Goal: Obtain resource: Obtain resource

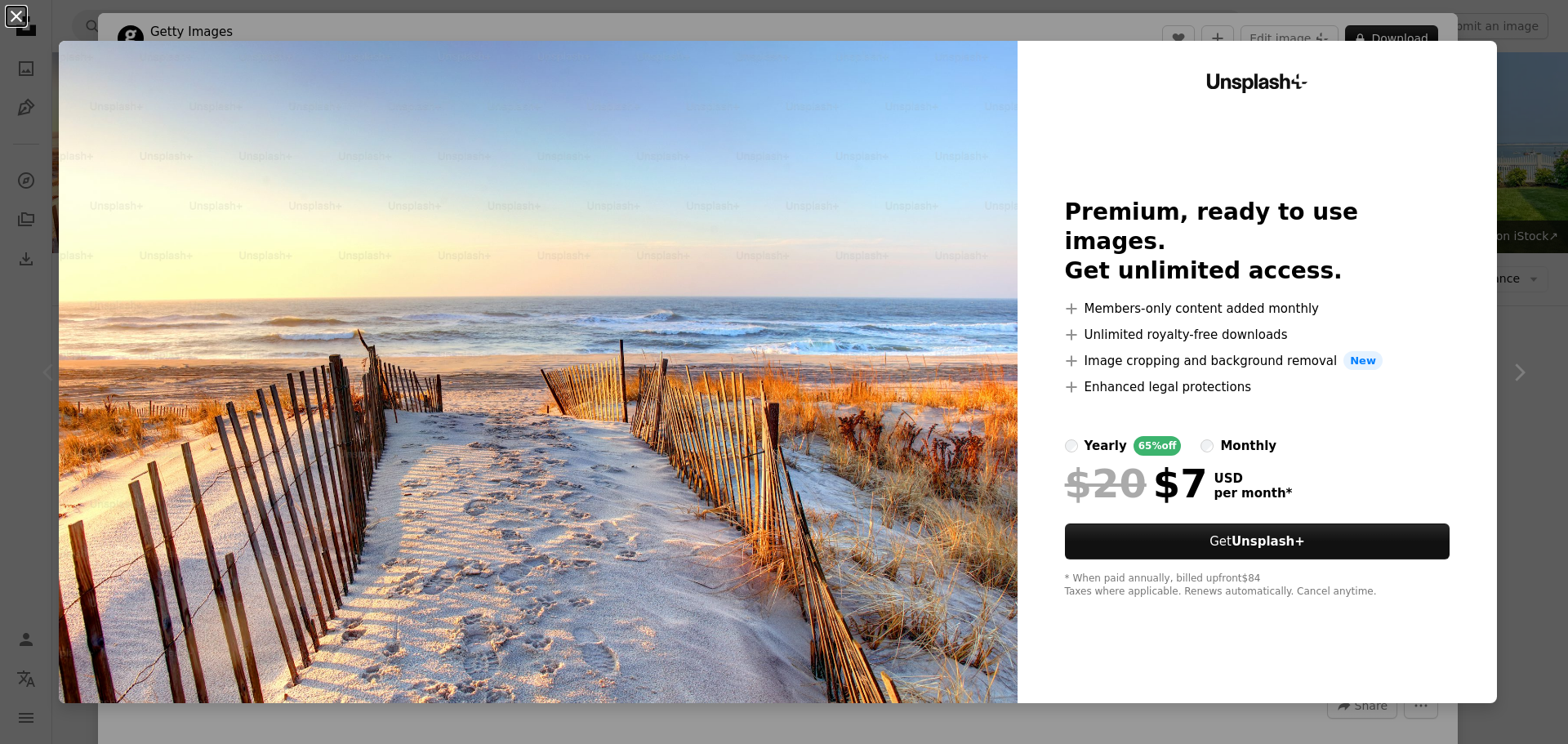
click at [10, 20] on button "An X shape" at bounding box center [17, 17] width 20 height 20
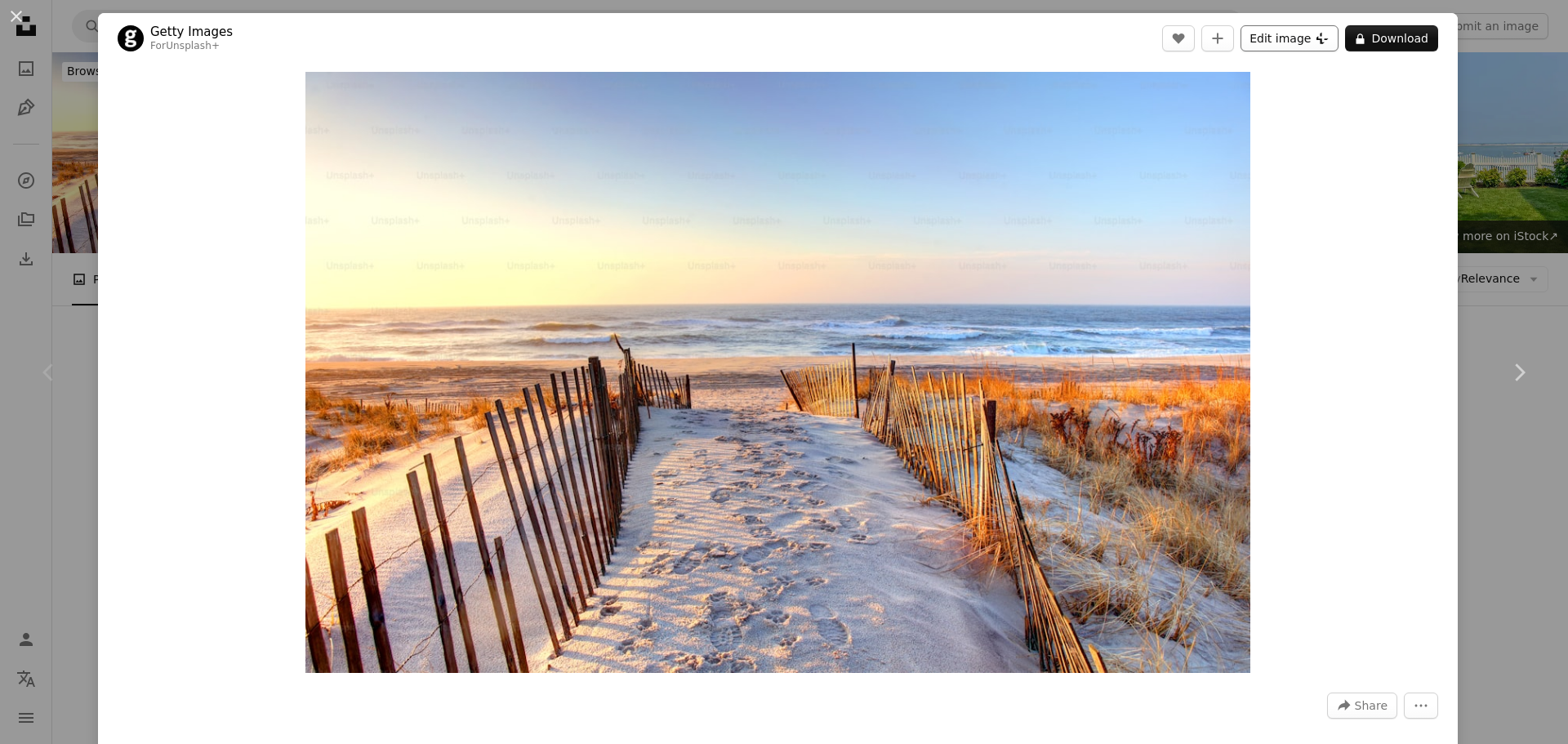
click at [1315, 36] on icon "Plus sign for Unsplash+" at bounding box center [1322, 38] width 13 height 13
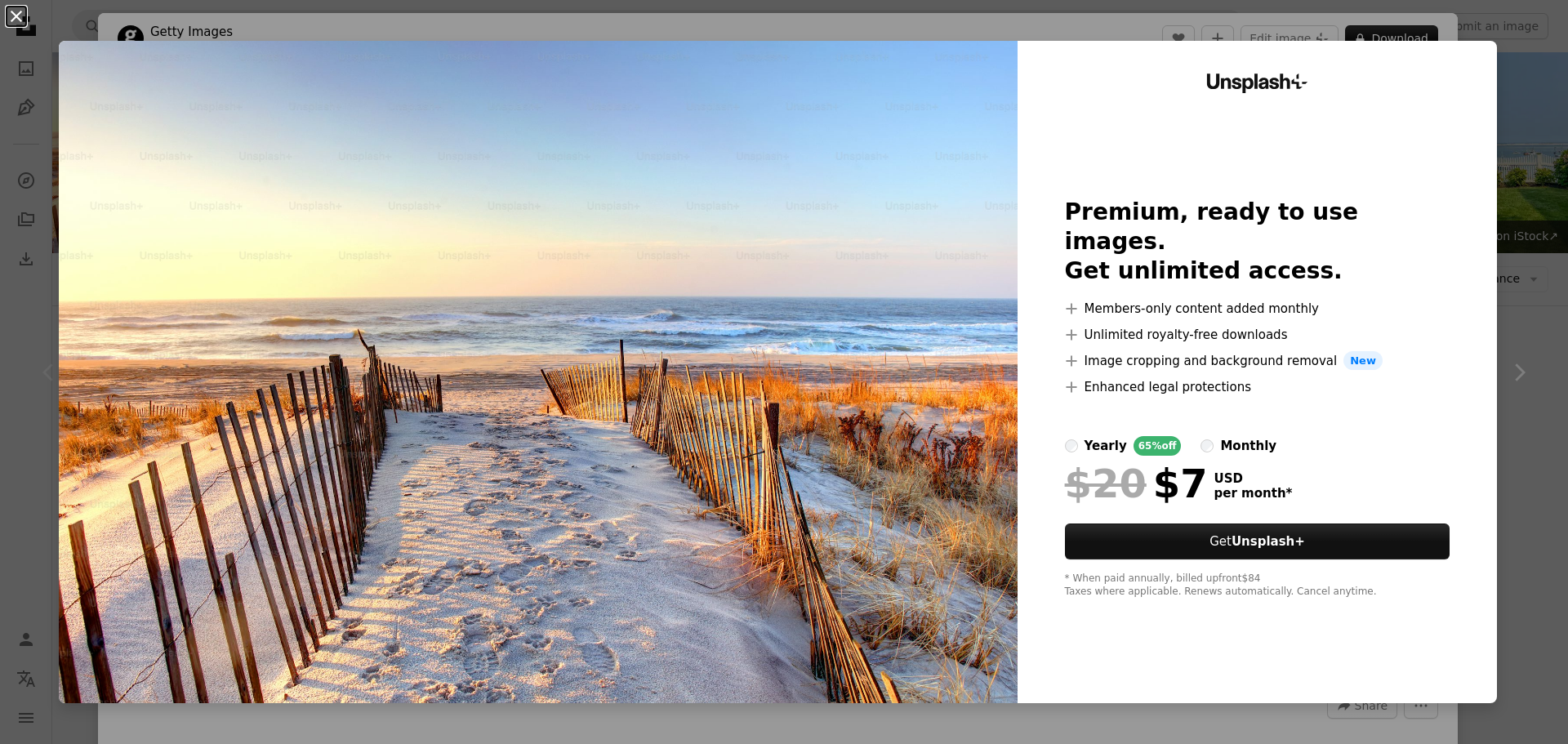
click at [15, 14] on button "An X shape" at bounding box center [17, 17] width 20 height 20
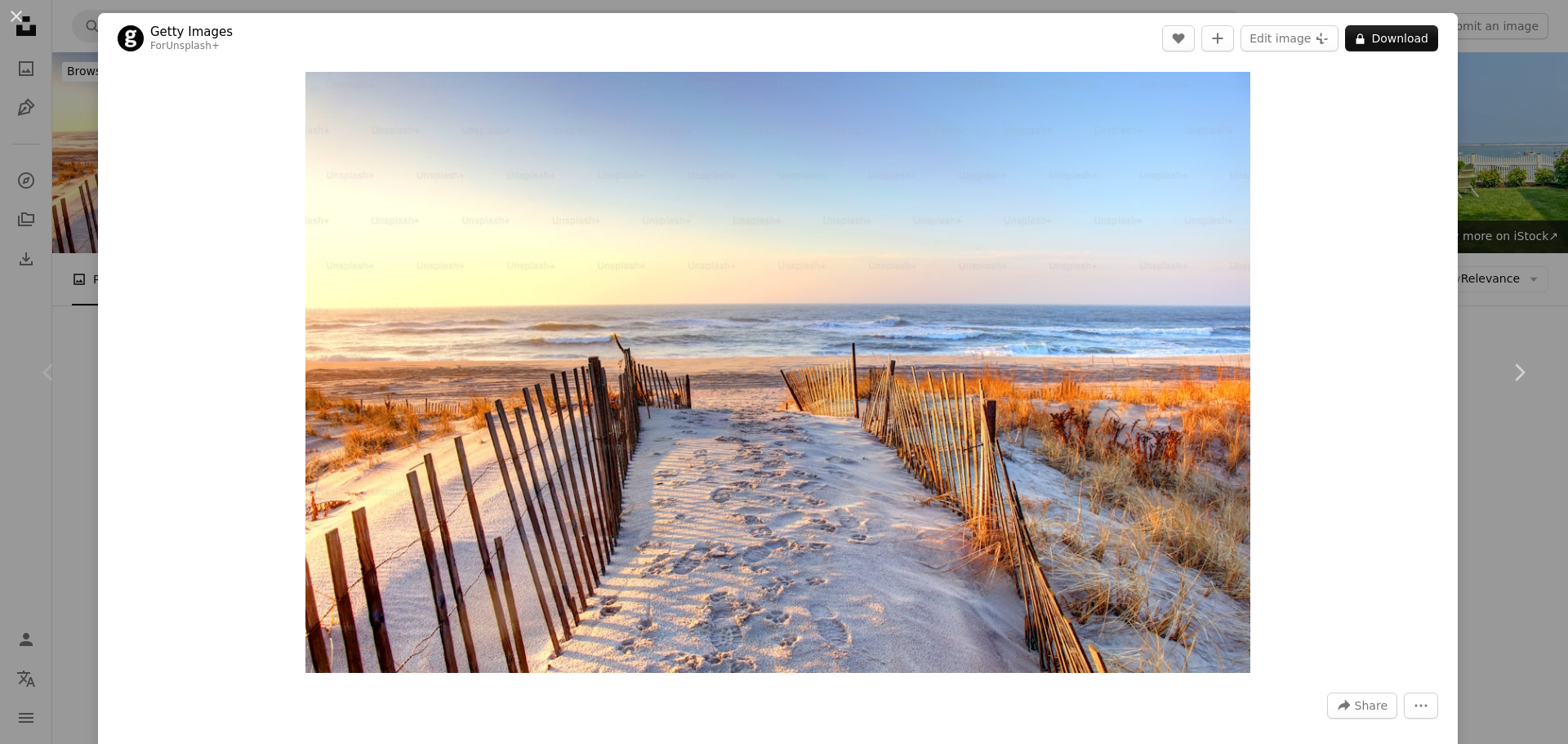
click at [640, 41] on header "Getty Images For Unsplash+ A heart A plus sign Edit image Plus sign for Unsplas…" at bounding box center [778, 38] width 1360 height 51
click at [437, 24] on header "Getty Images For Unsplash+ A heart A plus sign Edit image Plus sign for Unsplas…" at bounding box center [778, 38] width 1360 height 51
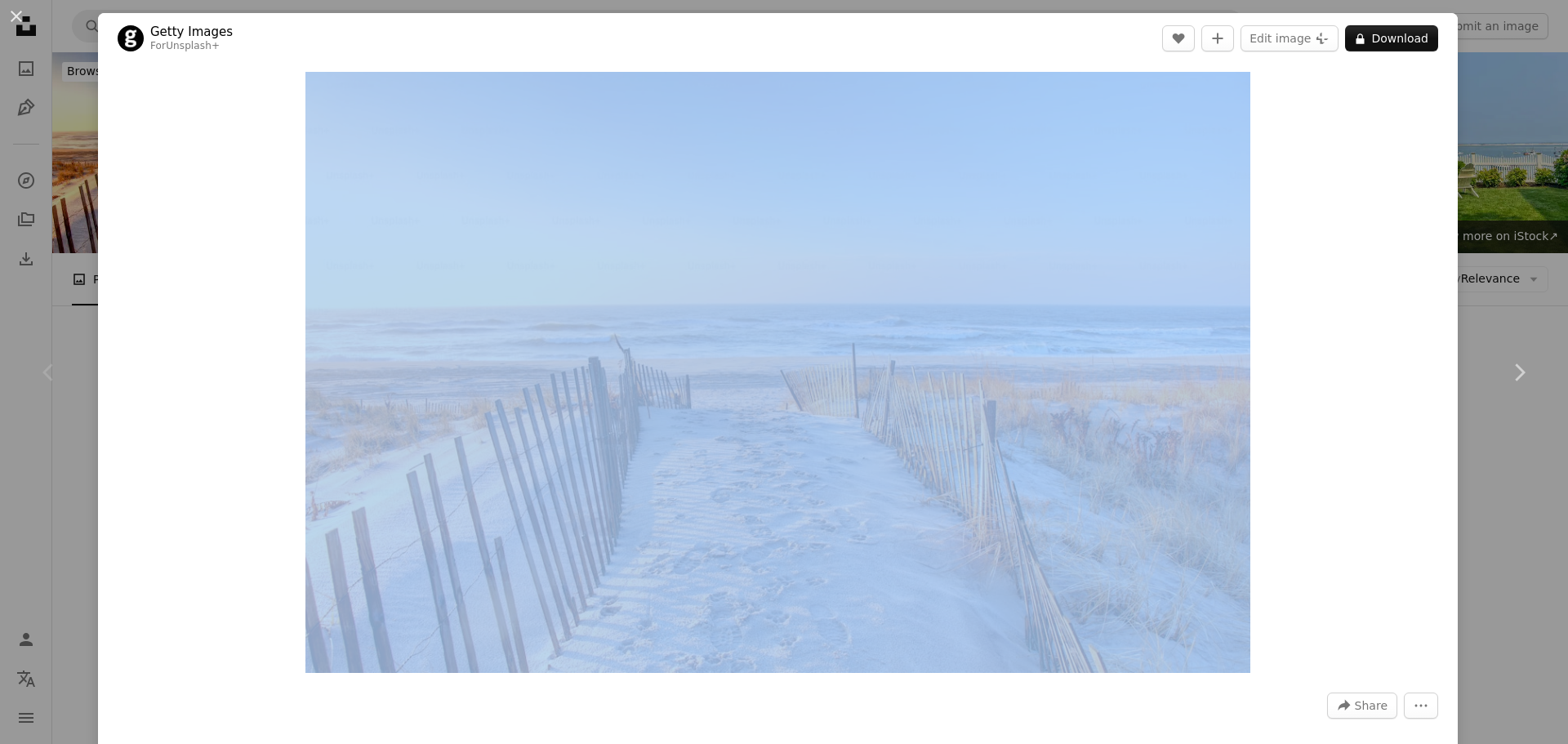
drag, startPoint x: 490, startPoint y: 46, endPoint x: 262, endPoint y: 65, distance: 228.8
click at [262, 65] on div "Getty Images For Unsplash+ A heart A plus sign Edit image Plus sign for Unsplas…" at bounding box center [778, 448] width 1360 height 869
click at [10, 18] on button "An X shape" at bounding box center [17, 17] width 20 height 20
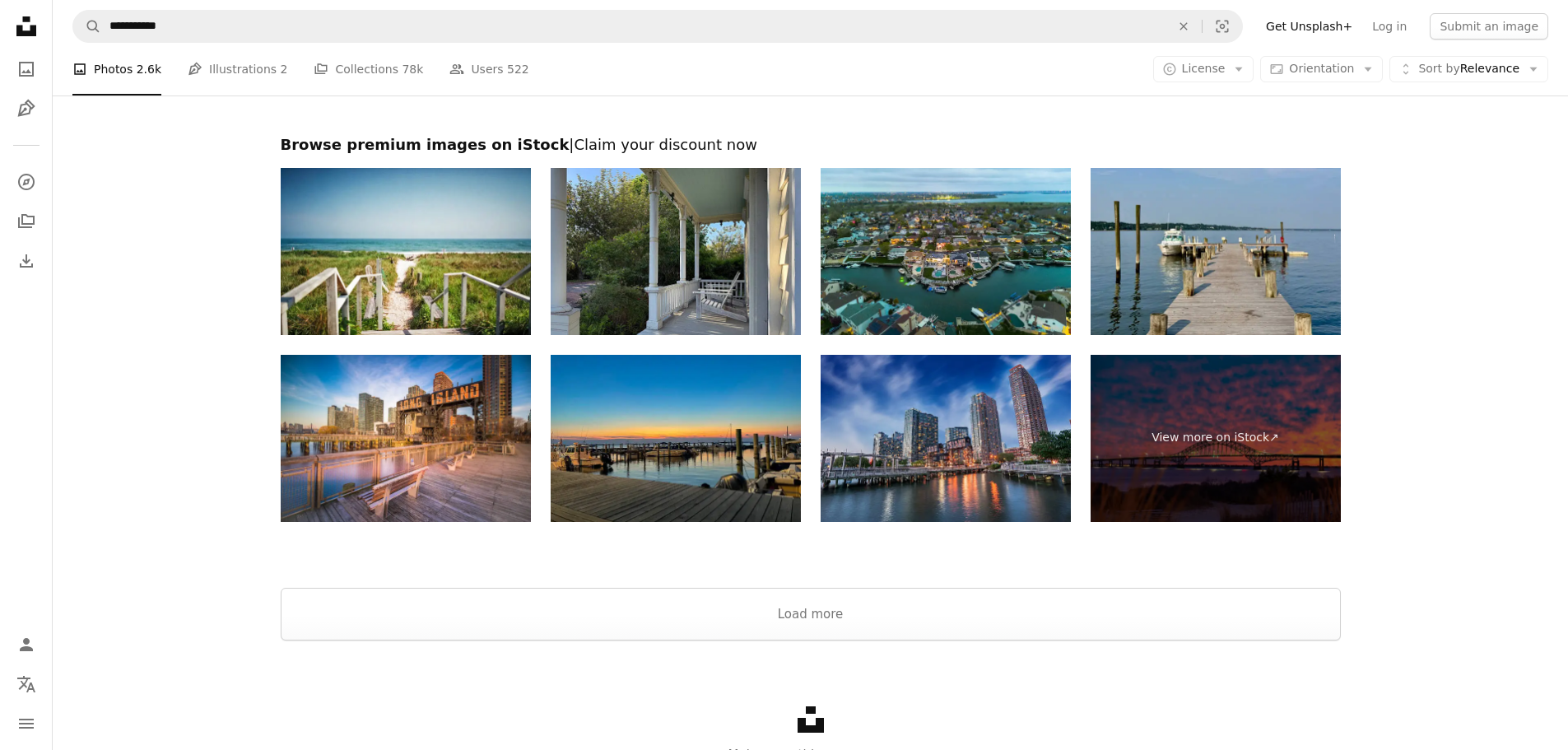
scroll to position [2882, 0]
